Goal: Check status: Check status

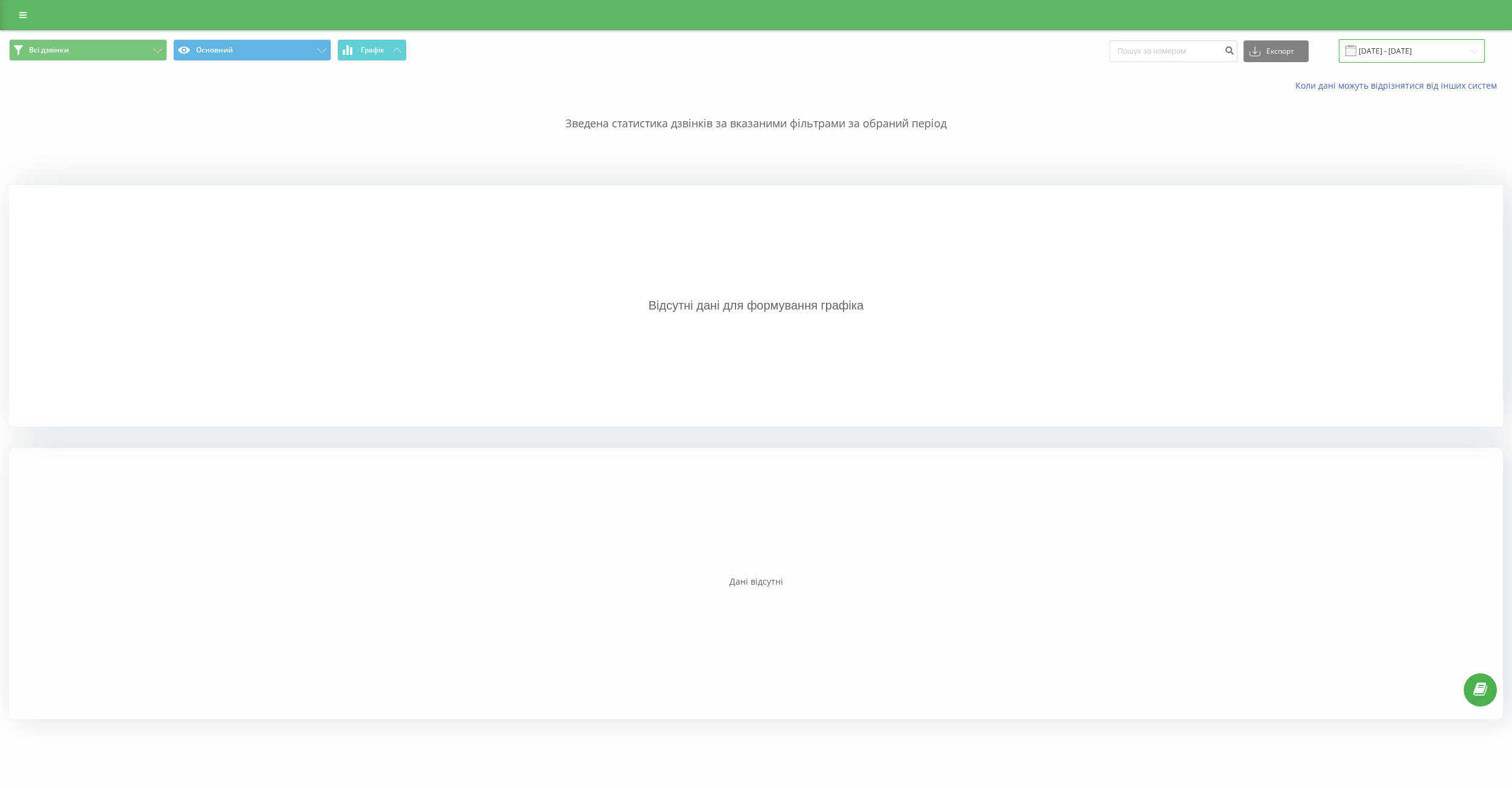
click at [1398, 54] on input "[DATE] - [DATE]" at bounding box center [1411, 51] width 146 height 24
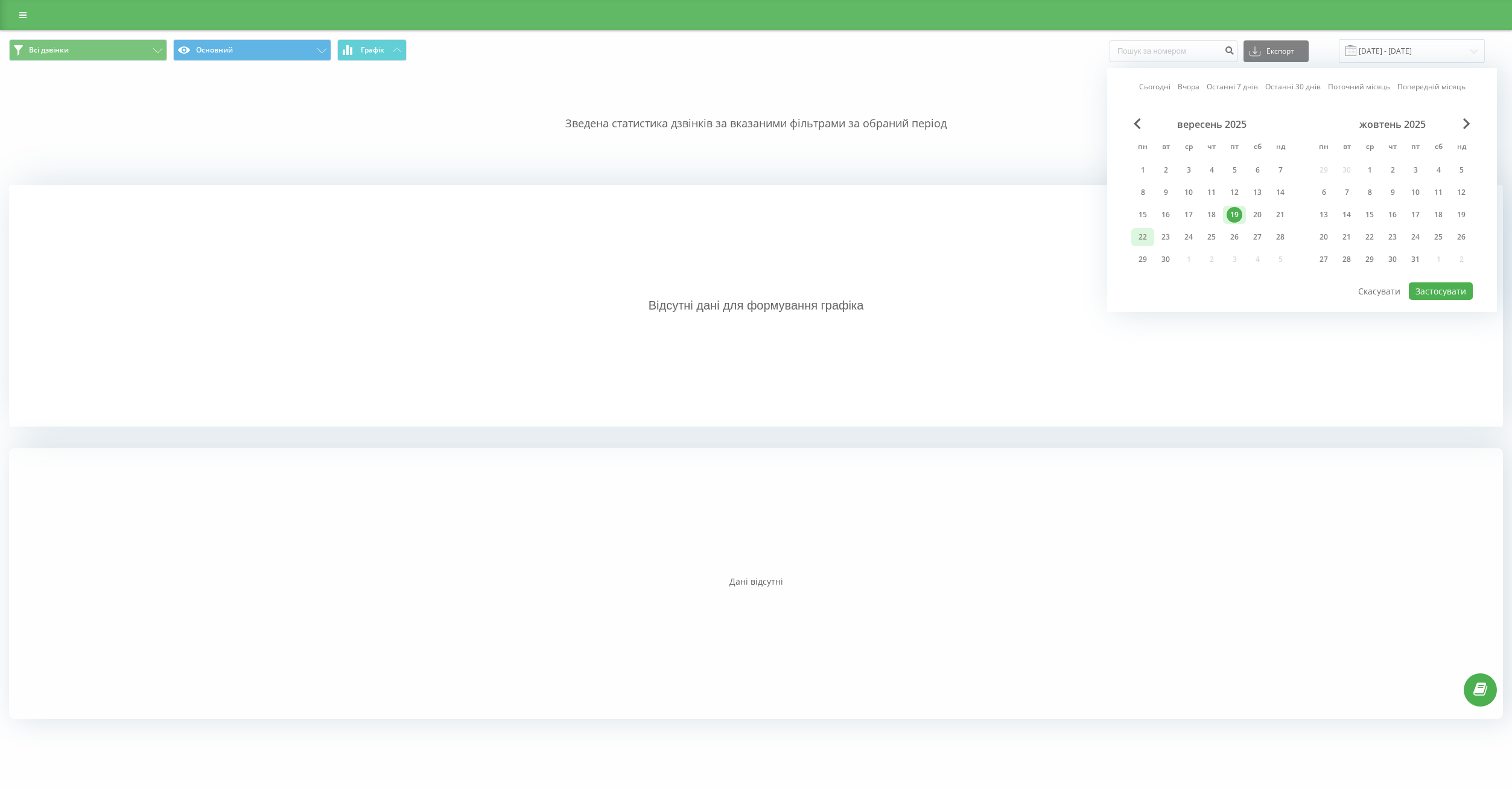
click at [1146, 238] on div "22" at bounding box center [1143, 237] width 16 height 16
click at [1425, 294] on button "Застосувати" at bounding box center [1441, 291] width 64 height 18
type input "[DATE] - [DATE]"
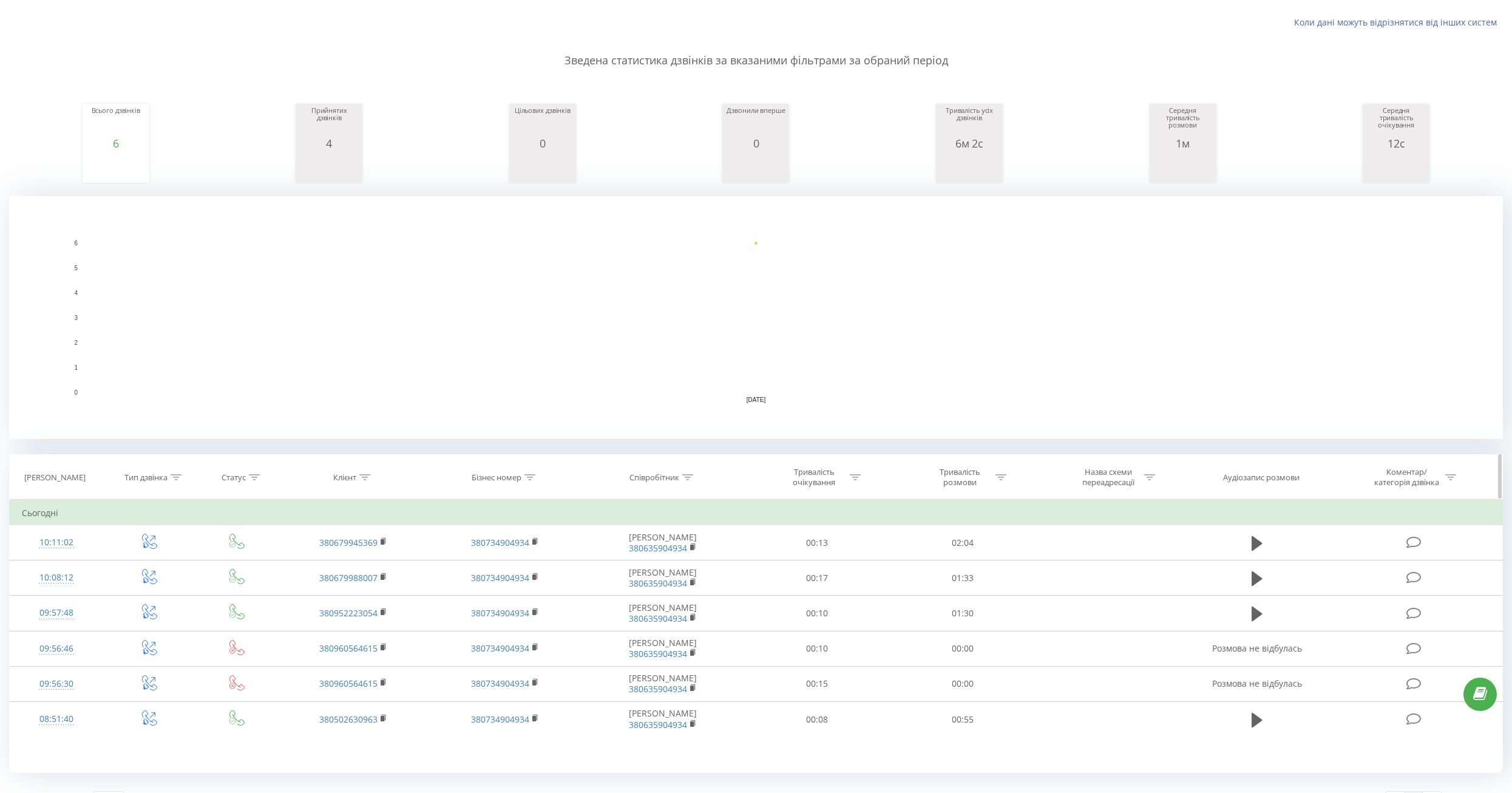
scroll to position [96, 0]
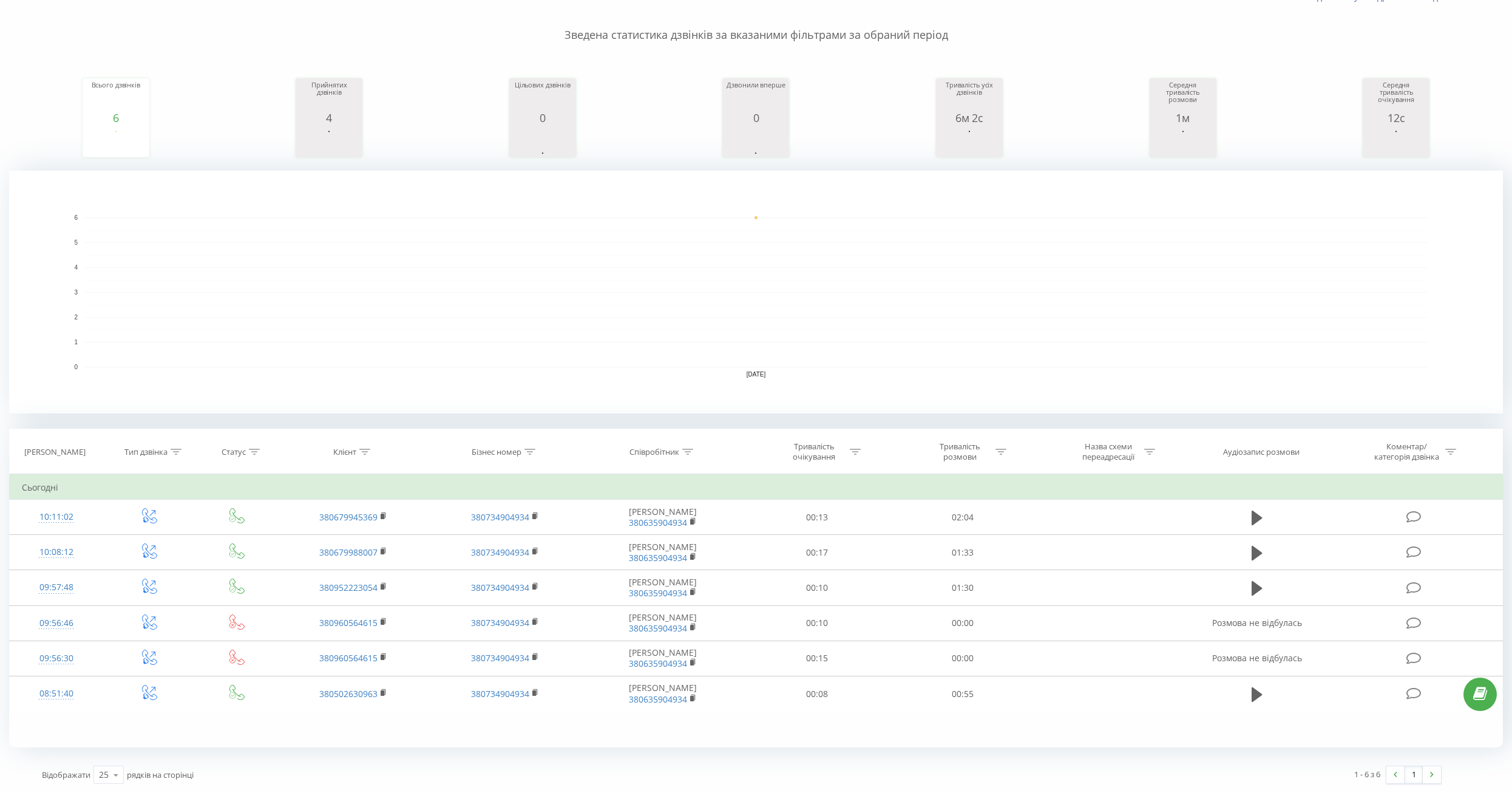
click at [387, 759] on div "Відображати 25 10 25 50 100 рядків на сторінці" at bounding box center [387, 774] width 708 height 35
